Goal: Task Accomplishment & Management: Use online tool/utility

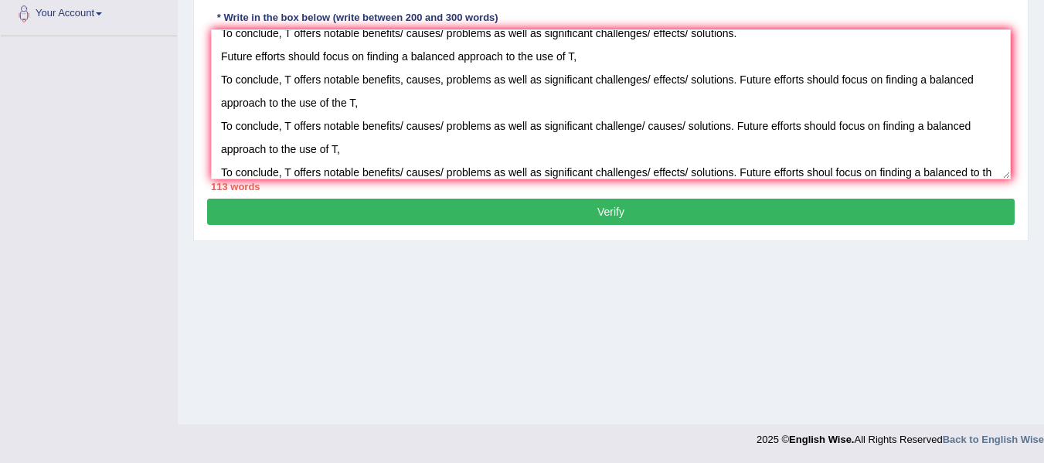
scroll to position [36, 0]
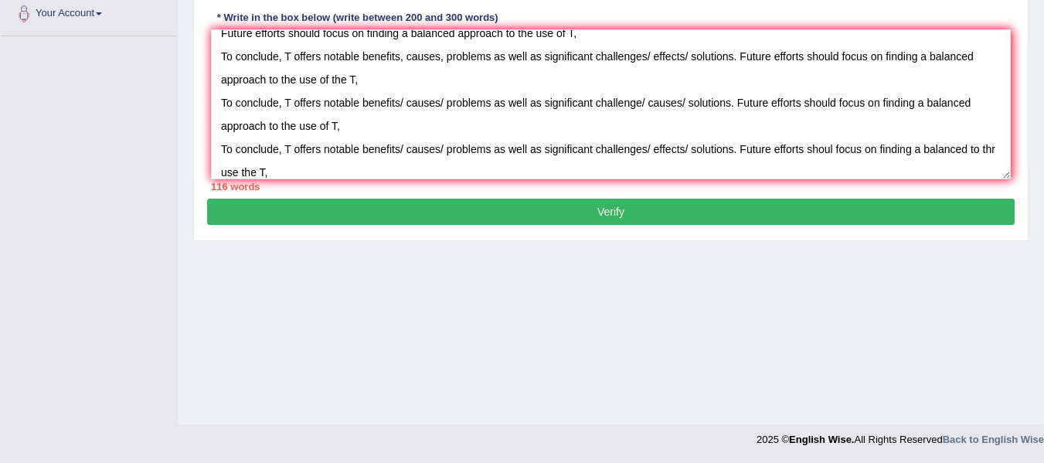
click at [233, 174] on textarea "To conclude, T offers notable benefits/ causes/ problems as well as significant…" at bounding box center [610, 104] width 799 height 150
click at [968, 146] on textarea "To conclude, T offers notable benefits/ causes/ problems as well as significant…" at bounding box center [610, 104] width 799 height 150
drag, startPoint x: 384, startPoint y: 172, endPoint x: 222, endPoint y: 93, distance: 180.7
click at [222, 93] on textarea "To conclude, T offers notable benefits/ causes/ problems as well as significant…" at bounding box center [610, 104] width 799 height 150
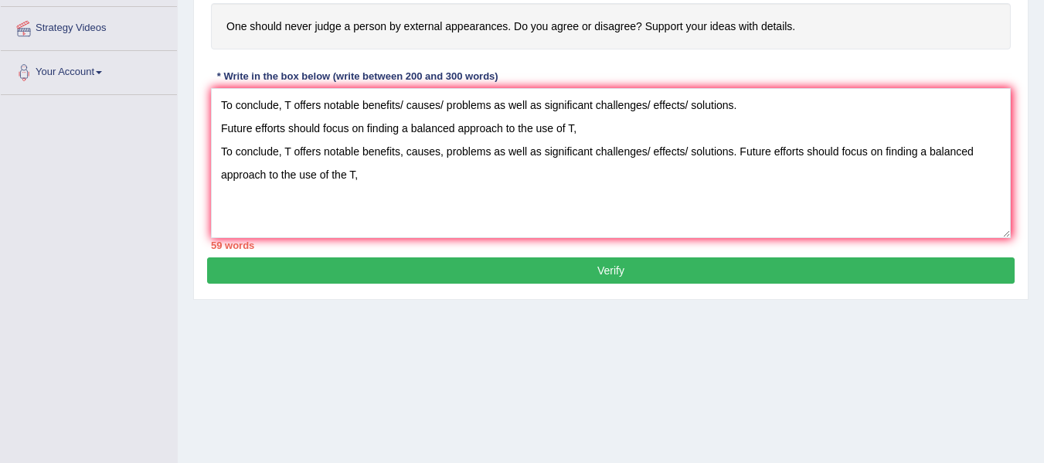
scroll to position [304, 0]
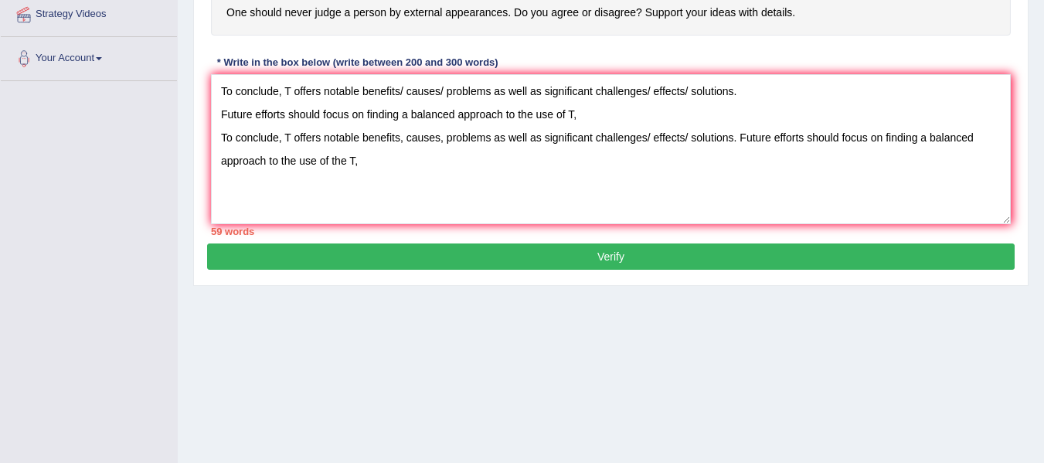
drag, startPoint x: 373, startPoint y: 171, endPoint x: 219, endPoint y: 144, distance: 156.1
click at [219, 144] on textarea "To conclude, T offers notable benefits/ causes/ problems as well as significant…" at bounding box center [610, 149] width 799 height 150
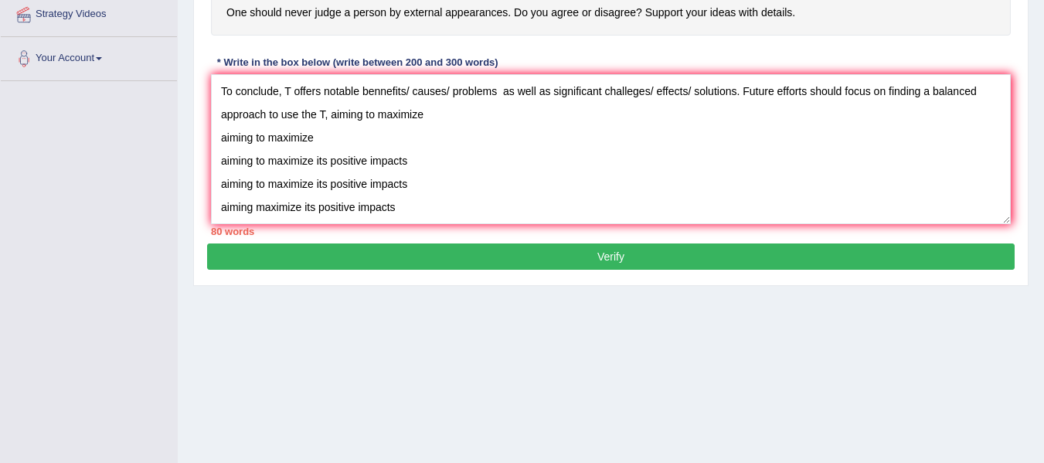
scroll to position [93, 0]
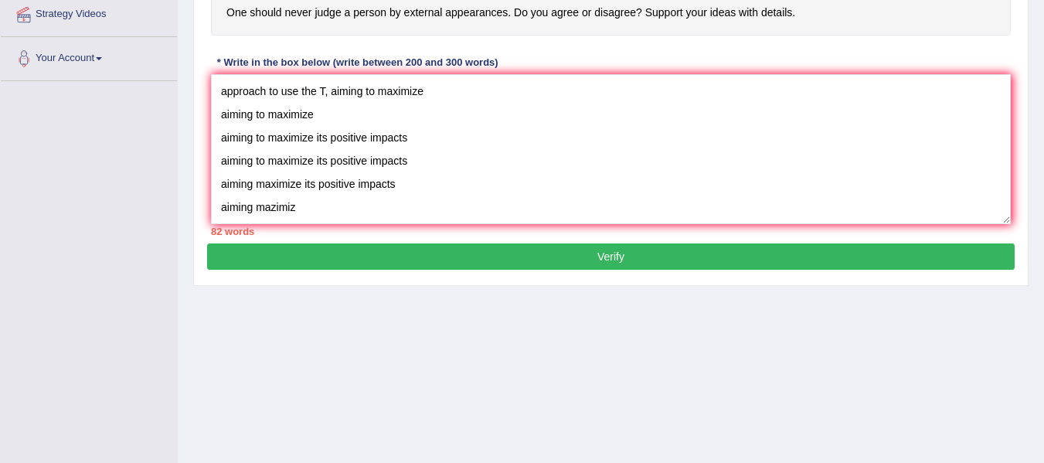
drag, startPoint x: 304, startPoint y: 185, endPoint x: 217, endPoint y: 91, distance: 127.9
click at [217, 91] on textarea "To conclude, T offers notable benefits/ causes/ problems as well as significant…" at bounding box center [610, 149] width 799 height 150
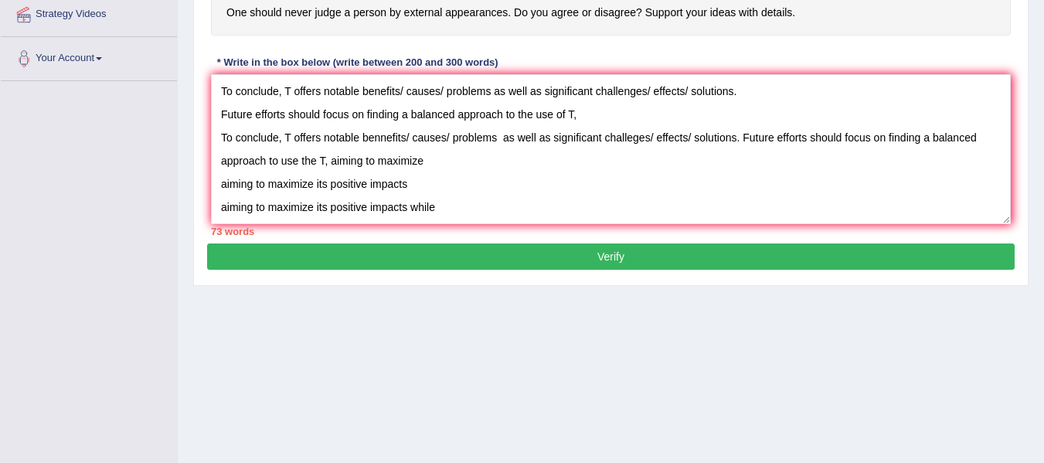
scroll to position [13, 0]
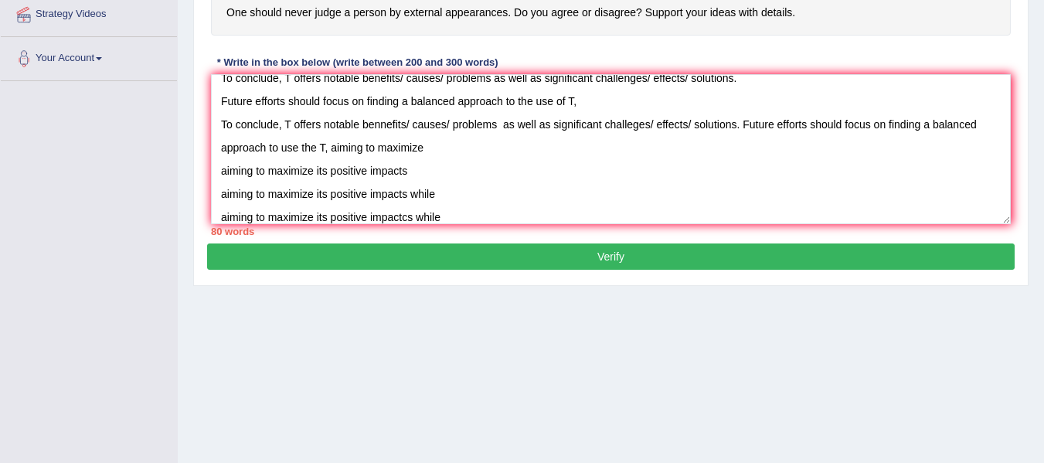
click at [366, 193] on textarea "To conclude, T offers notable benefits/ causes/ problems as well as significant…" at bounding box center [610, 149] width 799 height 150
click at [370, 217] on textarea "To conclude, T offers notable benefits/ causes/ problems as well as significant…" at bounding box center [610, 149] width 799 height 150
click at [407, 215] on textarea "To conclude, T offers notable benefits/ causes/ problems as well as significant…" at bounding box center [610, 149] width 799 height 150
click at [456, 219] on textarea "To conclude, T offers notable benefits/ causes/ problems as well as significant…" at bounding box center [610, 149] width 799 height 150
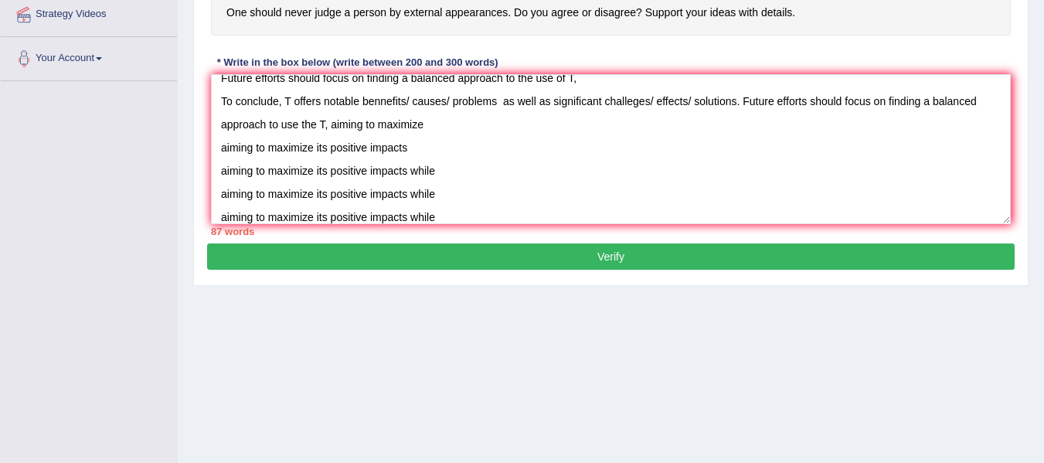
scroll to position [59, 0]
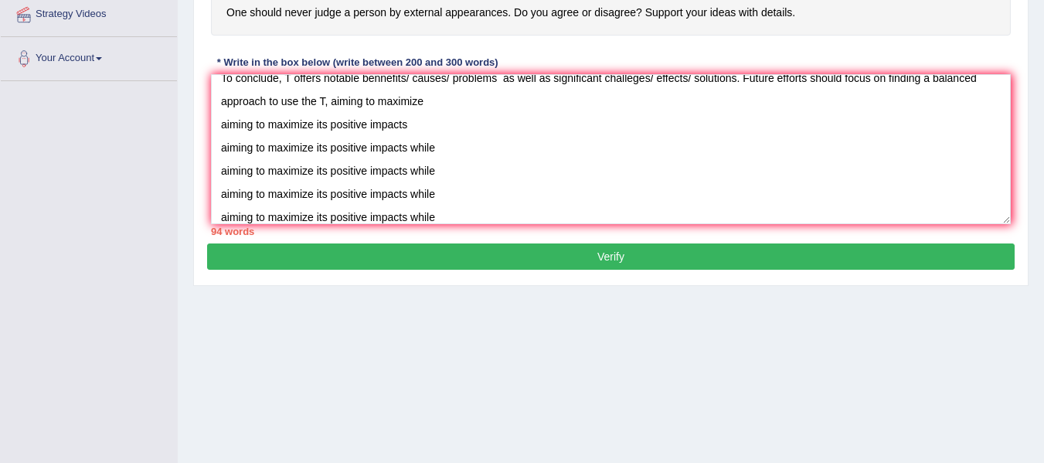
drag, startPoint x: 412, startPoint y: 127, endPoint x: 219, endPoint y: 124, distance: 193.1
click at [219, 124] on textarea "To conclude, T offers notable benefits/ causes/ problems as well as significant…" at bounding box center [610, 149] width 799 height 150
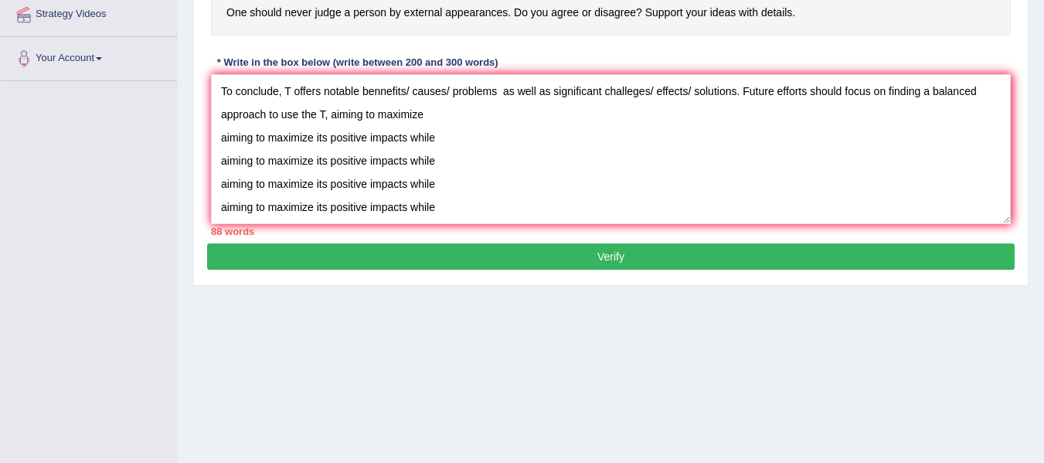
click at [465, 206] on textarea "To conclude, T offers notable benefits/ causes/ problems as well as significant…" at bounding box center [610, 149] width 799 height 150
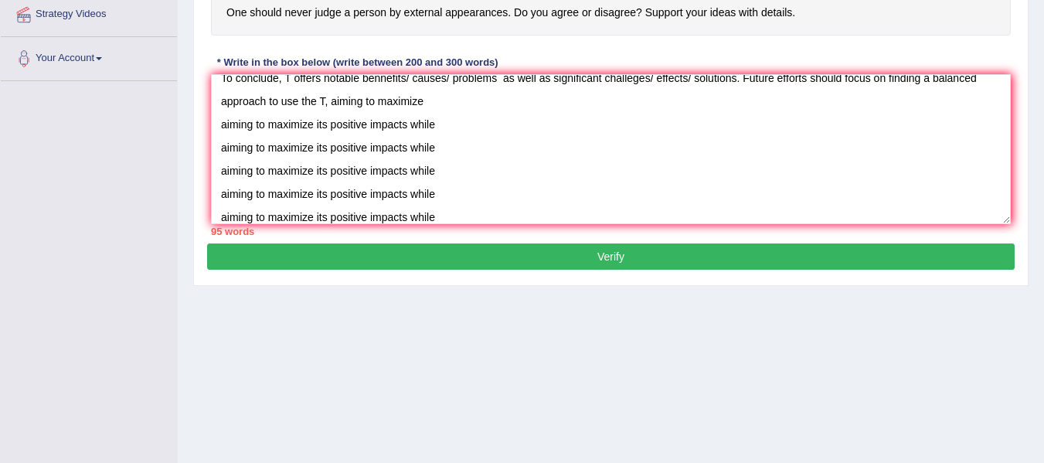
type textarea "To conclude, T offers notable benefits/ causes/ problems as well as significant…"
